Goal: Book appointment/travel/reservation

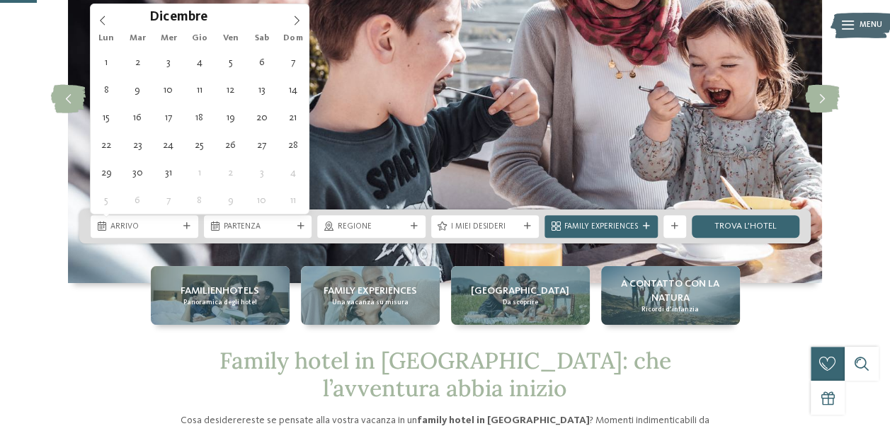
type div "[DATE]"
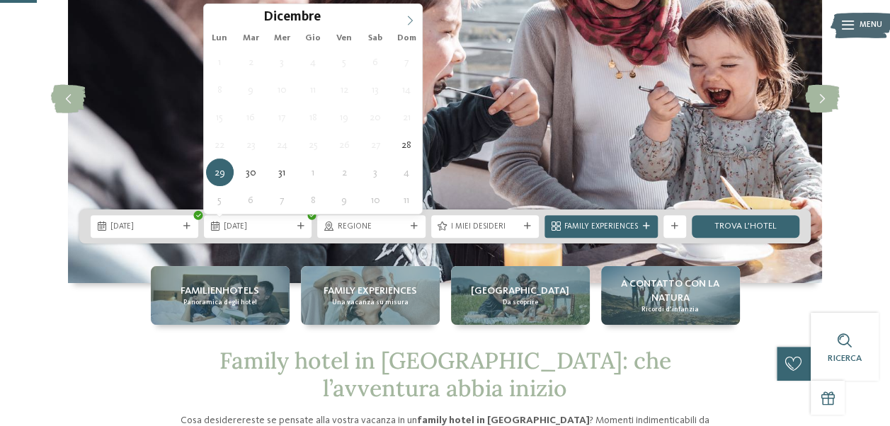
type input "****"
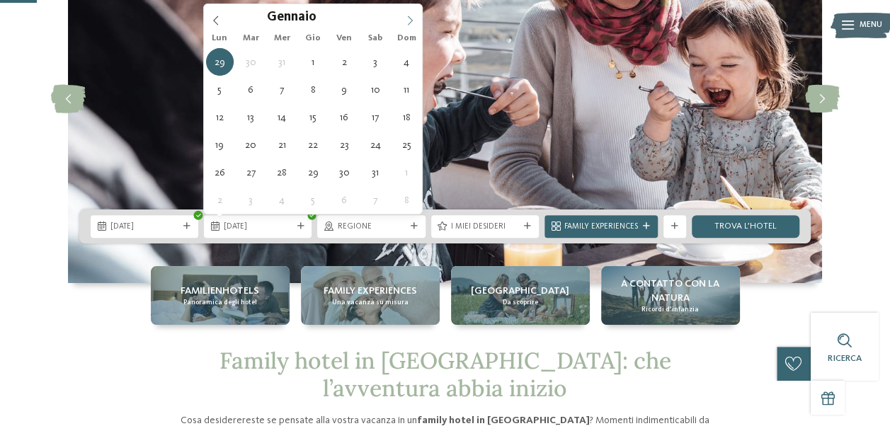
click at [409, 22] on icon at bounding box center [410, 21] width 10 height 10
type div "04.01.2026"
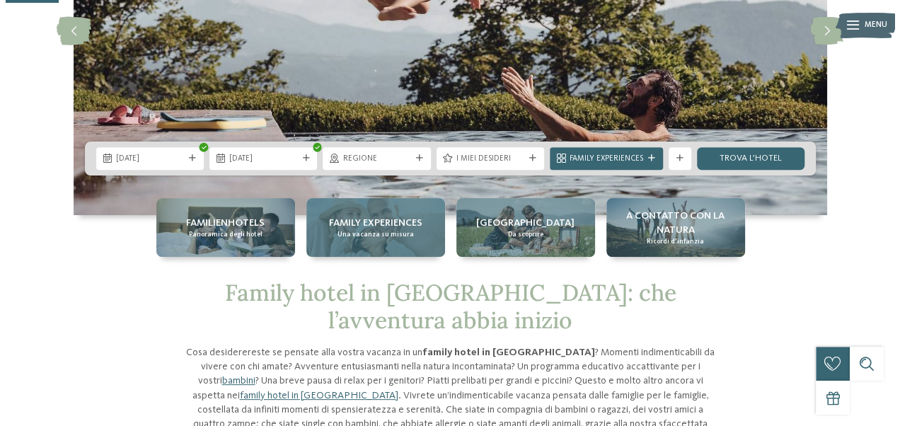
scroll to position [212, 0]
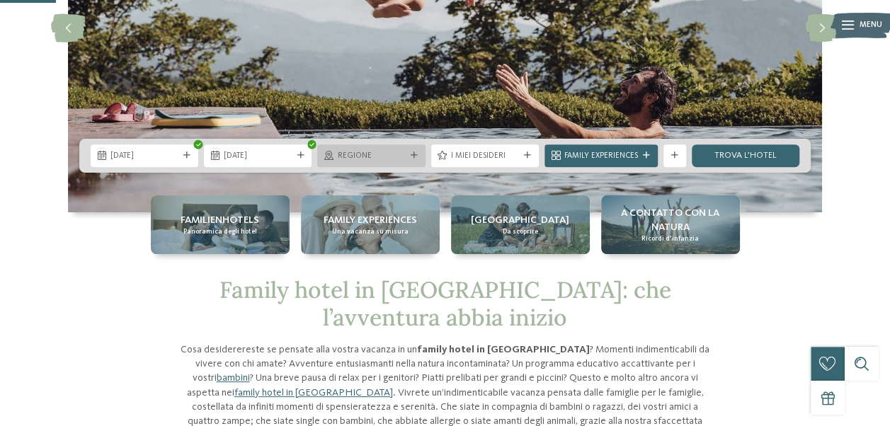
click at [401, 149] on div "Regione" at bounding box center [371, 155] width 74 height 12
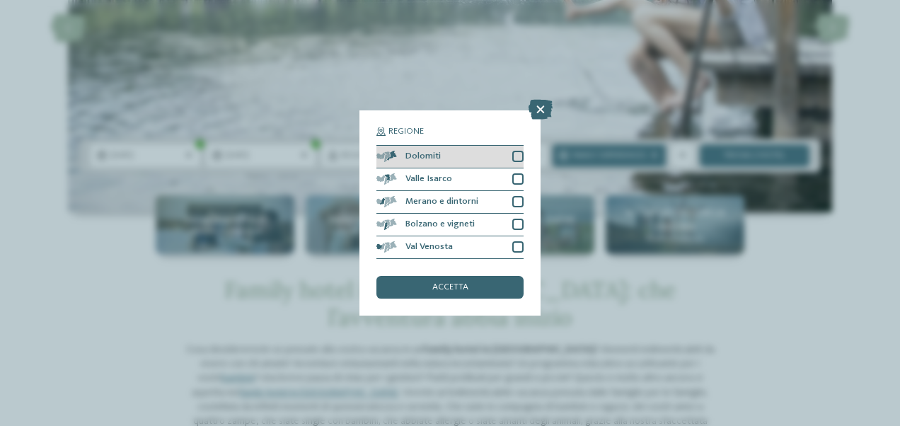
click at [514, 147] on div "Dolomiti" at bounding box center [450, 157] width 147 height 23
click at [464, 285] on span "accetta" at bounding box center [450, 287] width 36 height 9
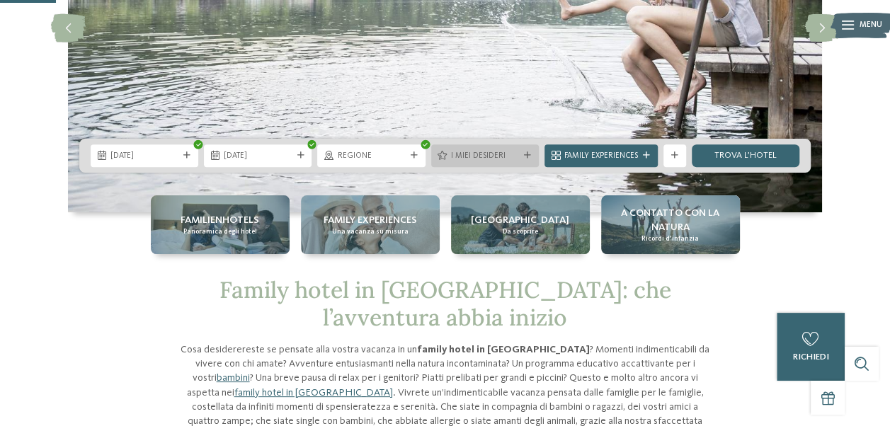
click at [481, 159] on span "I miei desideri" at bounding box center [485, 156] width 68 height 11
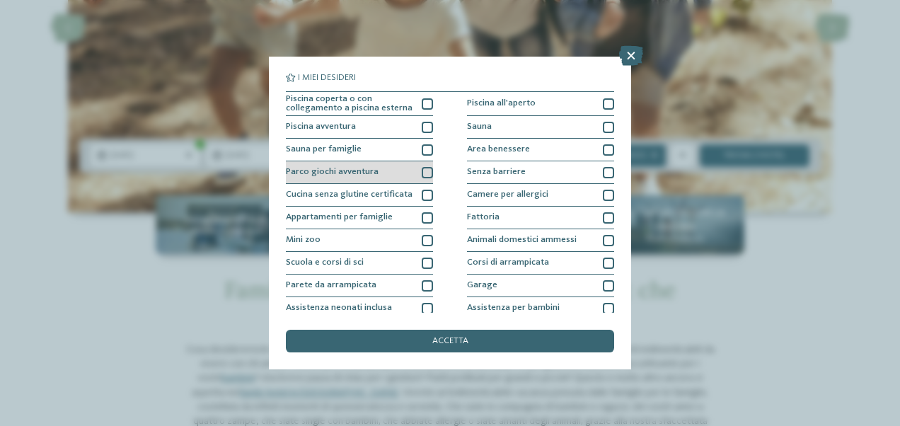
click at [423, 170] on div at bounding box center [427, 172] width 11 height 11
click at [429, 174] on div at bounding box center [427, 172] width 11 height 11
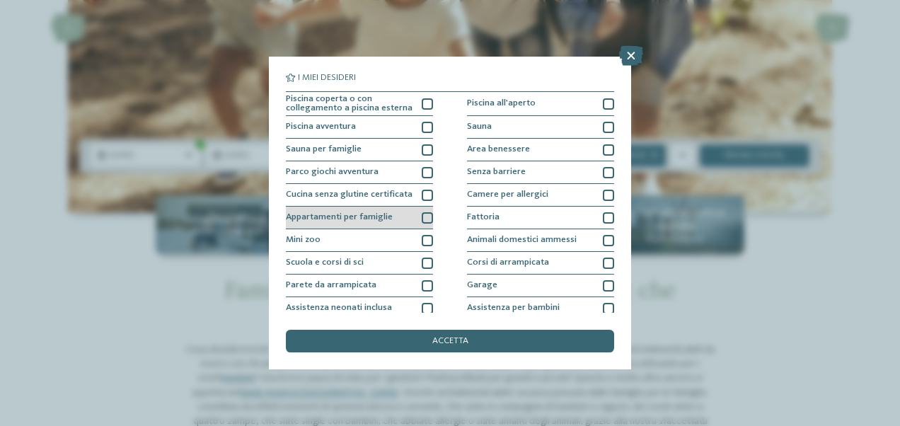
click at [422, 212] on div at bounding box center [427, 217] width 11 height 11
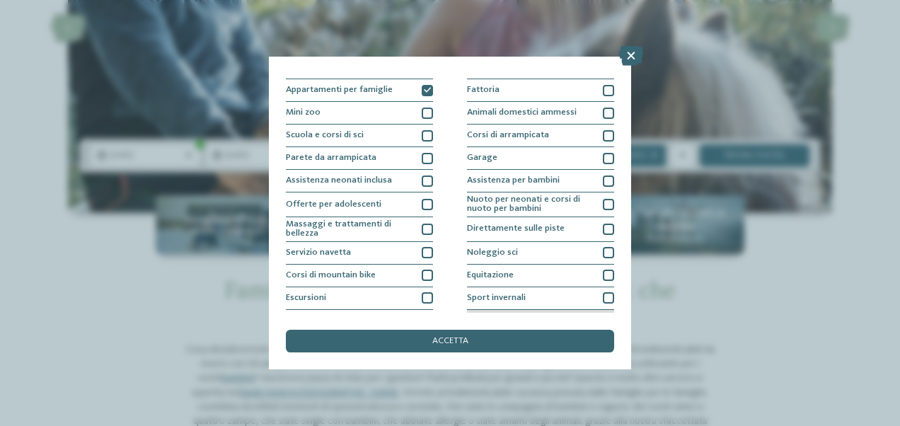
scroll to position [168, 0]
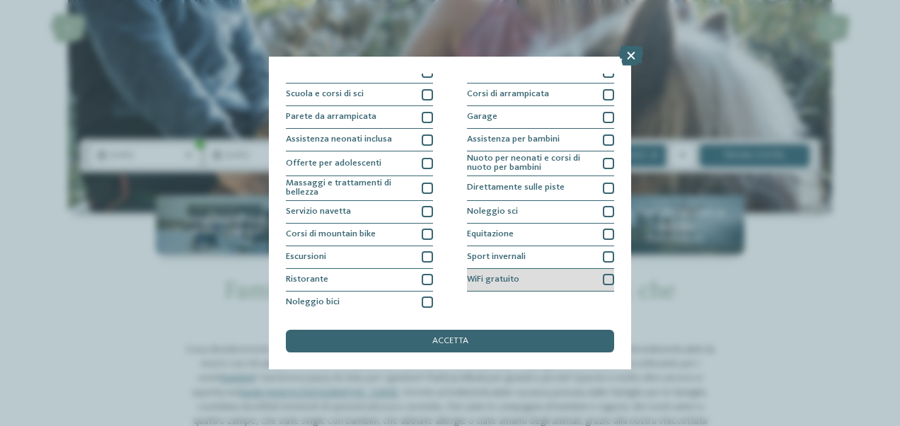
click at [603, 275] on div at bounding box center [608, 279] width 11 height 11
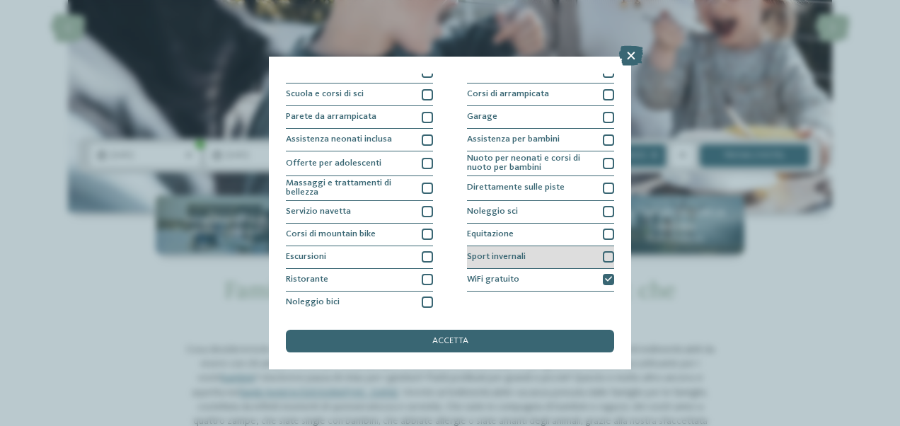
click at [603, 258] on div at bounding box center [608, 256] width 11 height 11
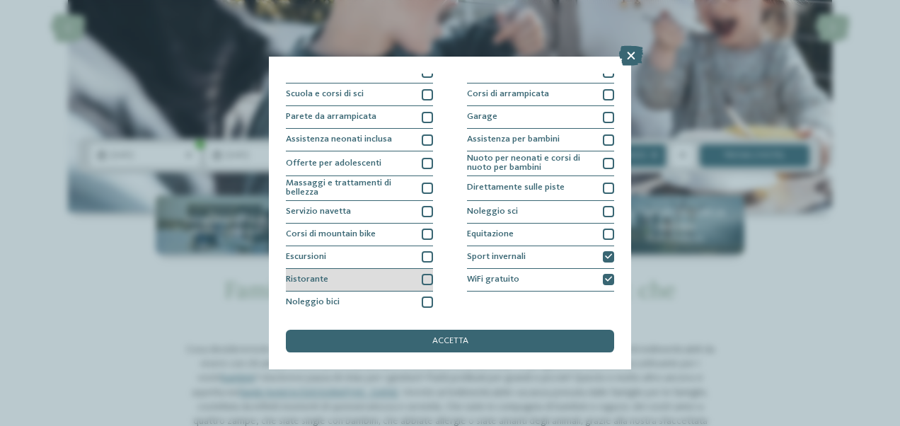
click at [427, 276] on div at bounding box center [427, 279] width 11 height 11
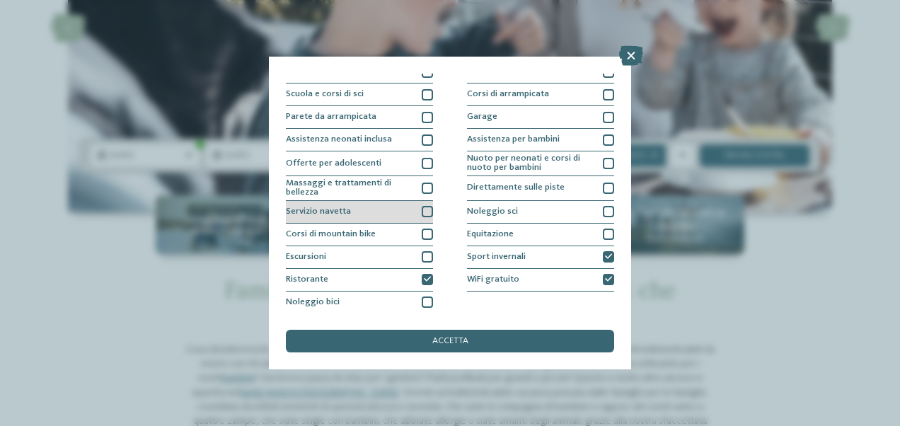
click at [425, 202] on div "Servizio navetta" at bounding box center [359, 212] width 147 height 23
click at [429, 214] on div at bounding box center [427, 211] width 11 height 11
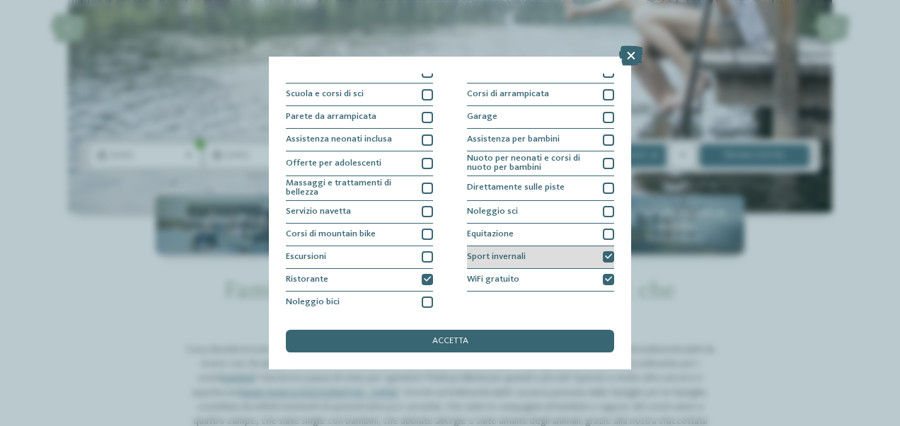
click at [605, 256] on icon at bounding box center [608, 256] width 7 height 7
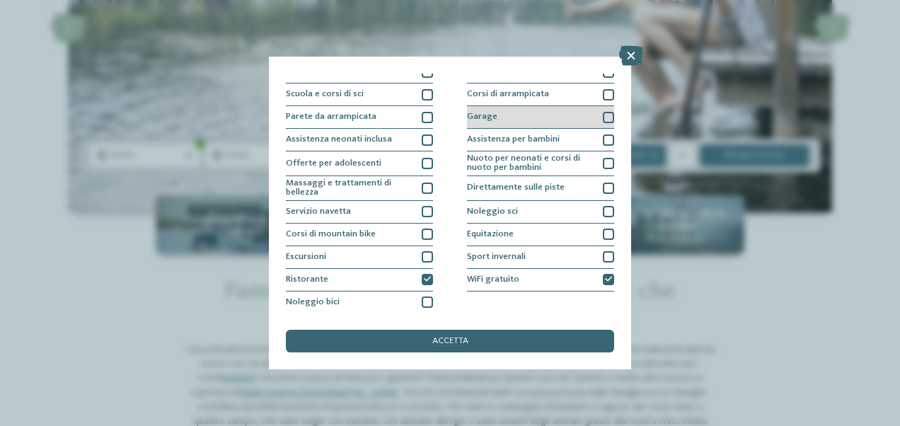
click at [603, 117] on div at bounding box center [608, 117] width 11 height 11
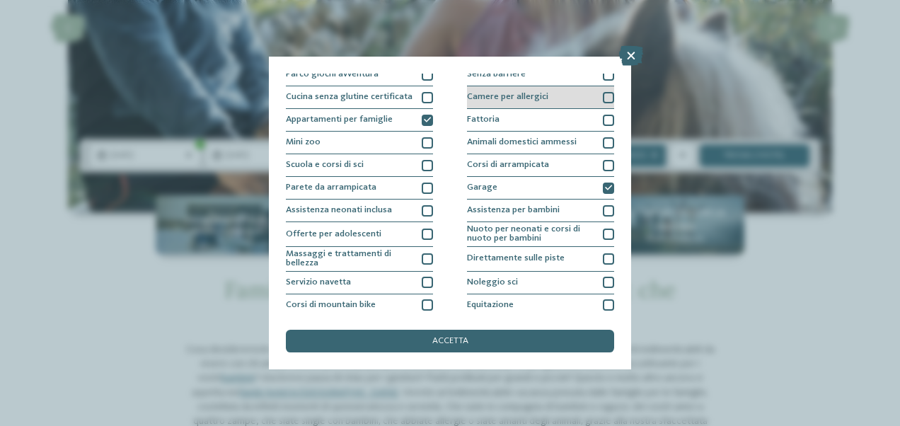
scroll to position [27, 0]
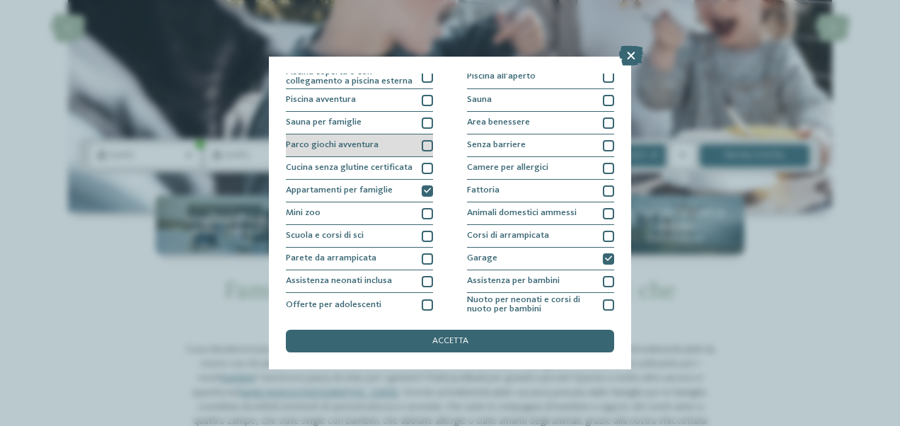
click at [429, 145] on div at bounding box center [427, 145] width 11 height 11
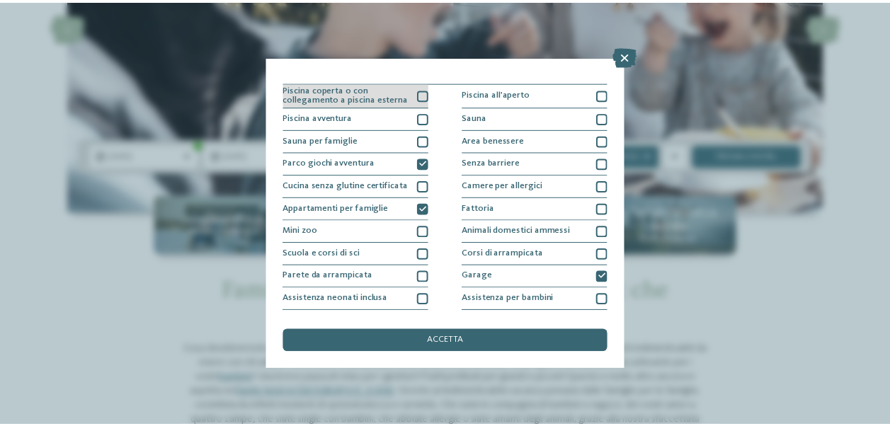
scroll to position [0, 0]
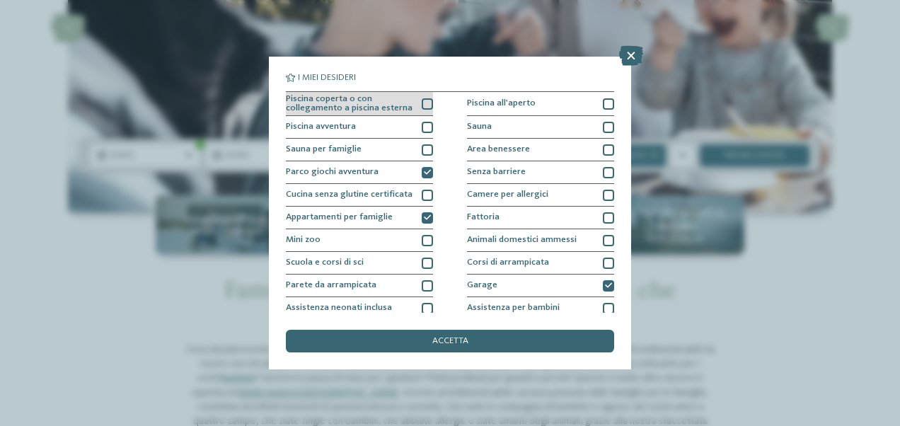
click at [422, 98] on div at bounding box center [427, 103] width 11 height 11
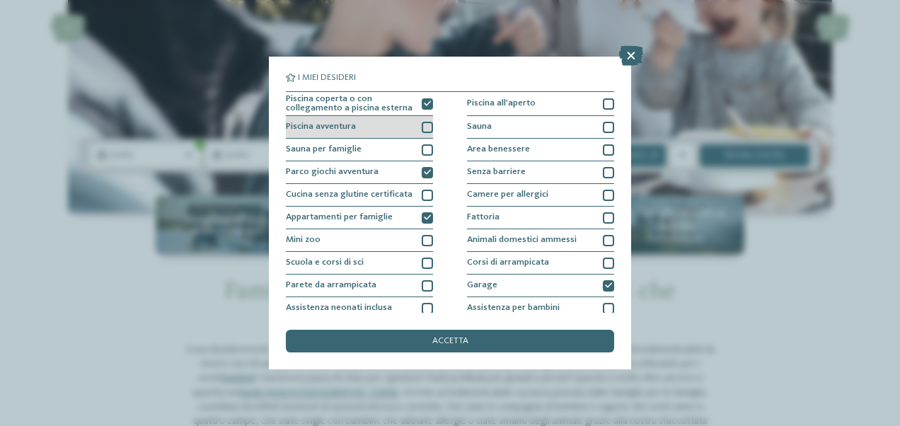
click at [423, 125] on div at bounding box center [427, 127] width 11 height 11
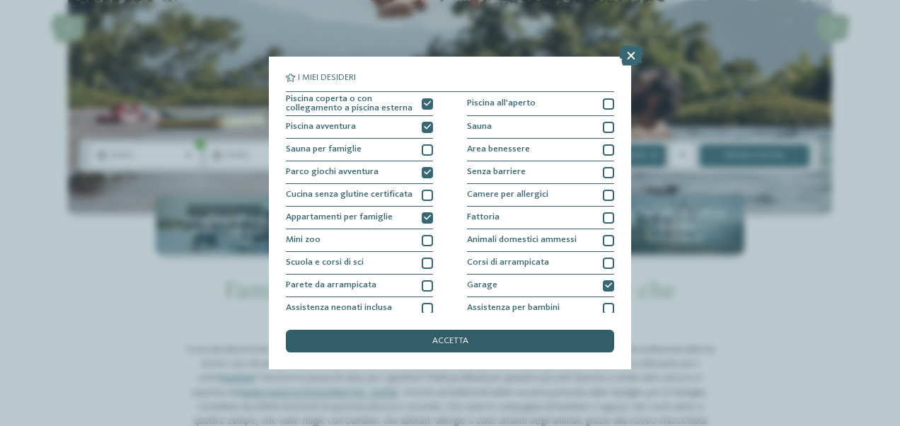
click at [455, 340] on span "accetta" at bounding box center [450, 341] width 36 height 9
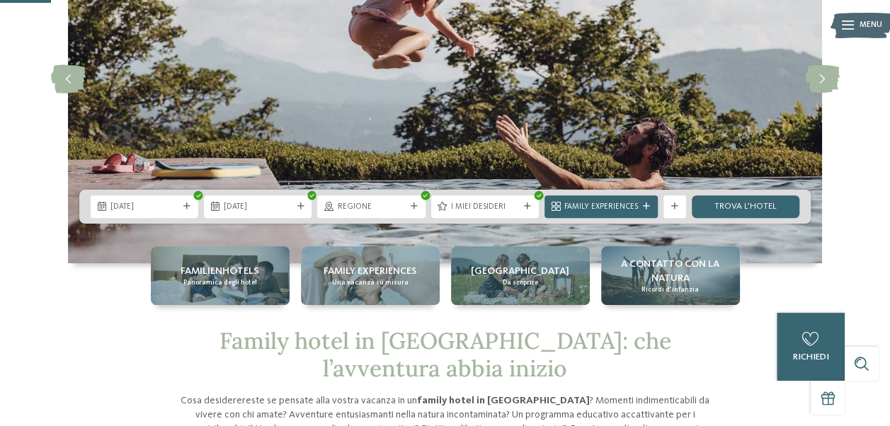
scroll to position [142, 0]
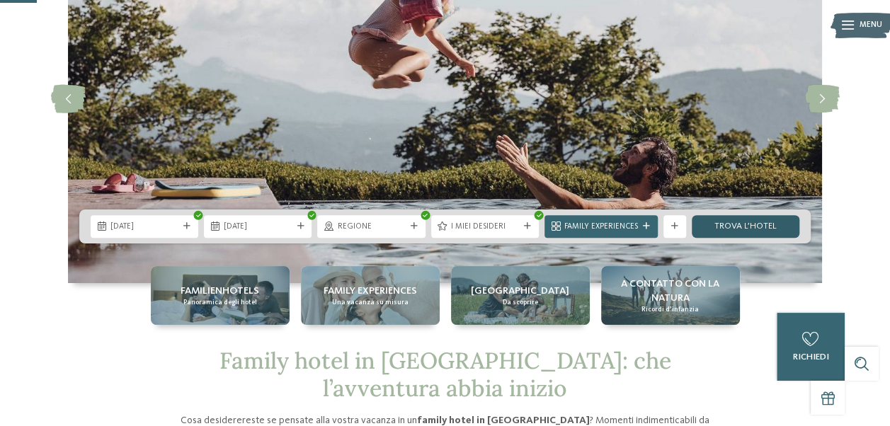
click at [769, 234] on link "trova l’hotel" at bounding box center [745, 226] width 108 height 23
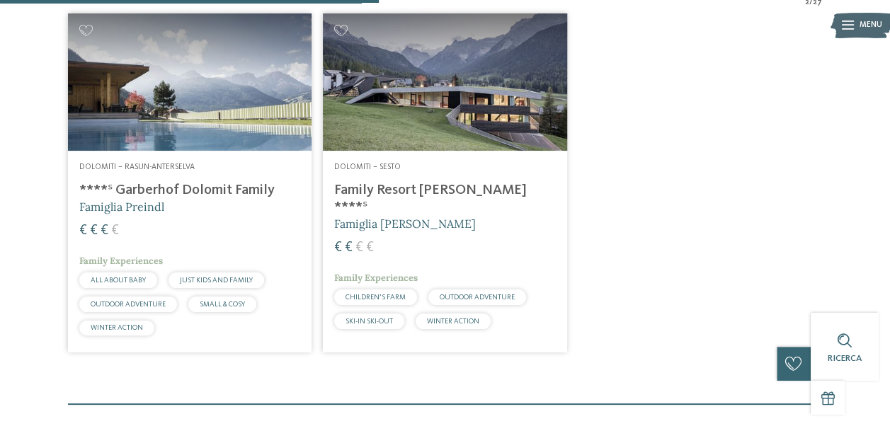
scroll to position [449, 0]
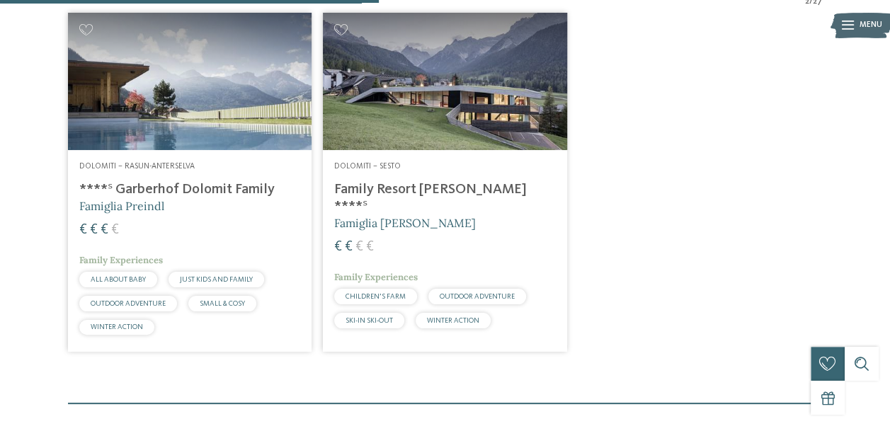
click at [252, 84] on img at bounding box center [189, 81] width 243 height 137
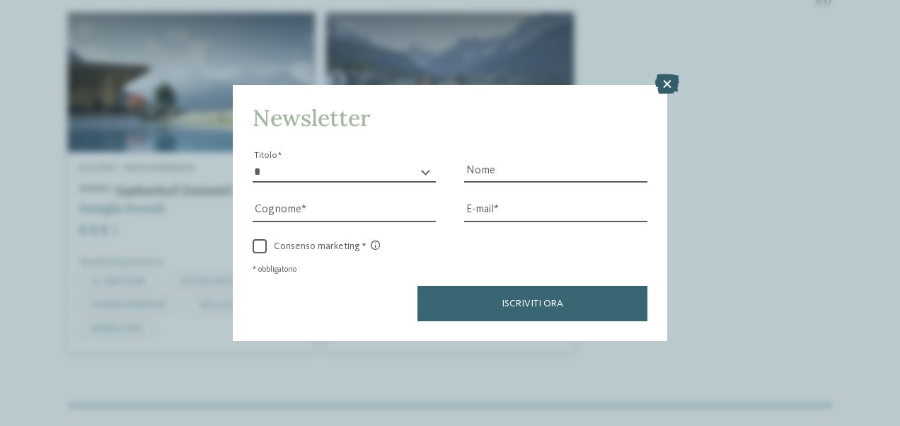
click at [677, 81] on icon at bounding box center [667, 84] width 24 height 20
